Goal: Find specific page/section: Find specific page/section

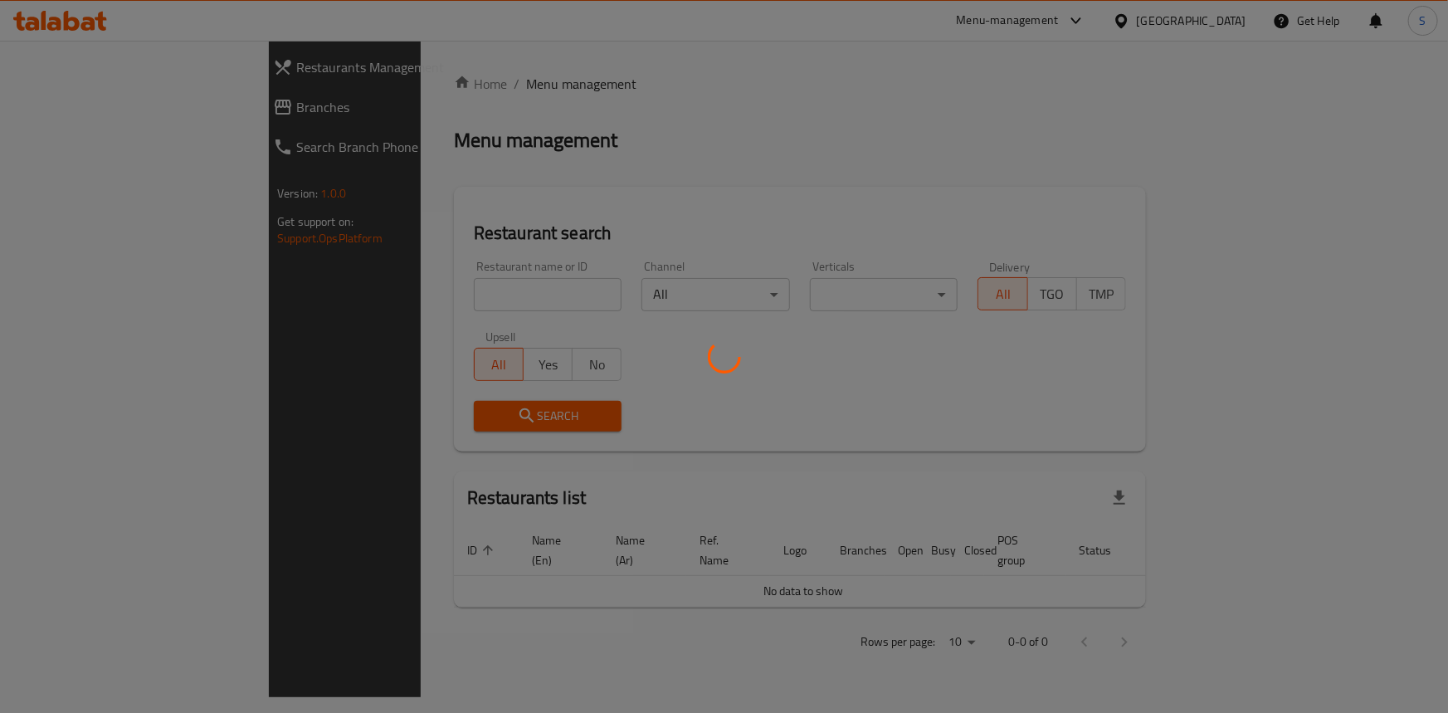
click at [1038, 21] on div at bounding box center [724, 356] width 1448 height 713
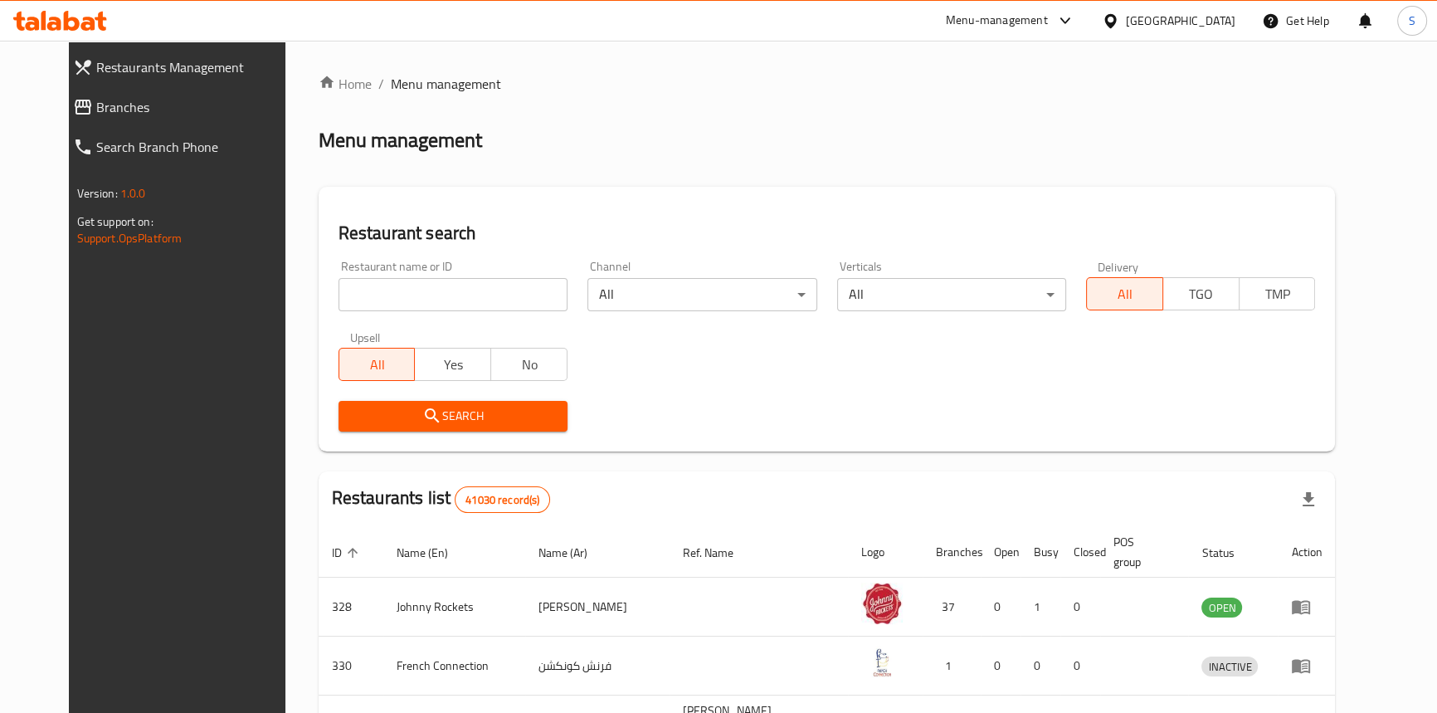
click at [1038, 22] on div "Menu-management" at bounding box center [997, 21] width 102 height 20
click at [993, 142] on div "Restaurant-Management" at bounding box center [951, 144] width 249 height 38
click at [1045, 17] on div "Menu-management" at bounding box center [997, 21] width 102 height 20
click at [987, 151] on div "Restaurant-Management" at bounding box center [951, 144] width 249 height 38
